Goal: Register for event/course

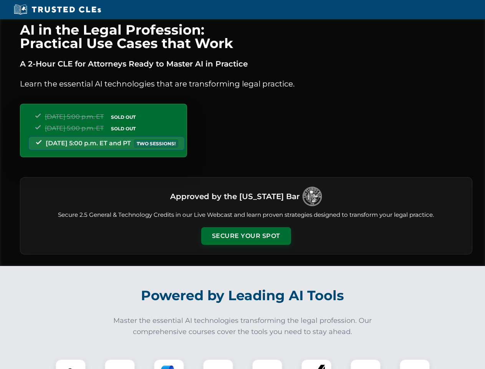
click at [246, 236] on button "Secure Your Spot" at bounding box center [246, 236] width 90 height 18
click at [71, 364] on img at bounding box center [71, 374] width 22 height 22
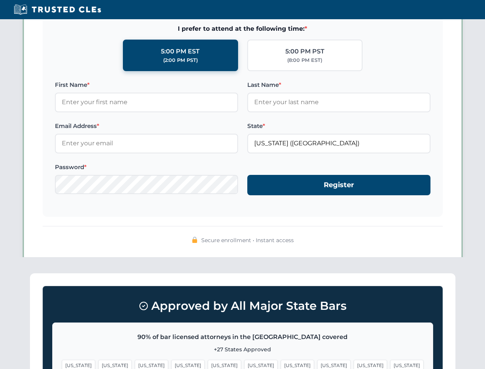
click at [354, 364] on span "[US_STATE]" at bounding box center [370, 365] width 33 height 11
